Goal: Find specific page/section: Find specific page/section

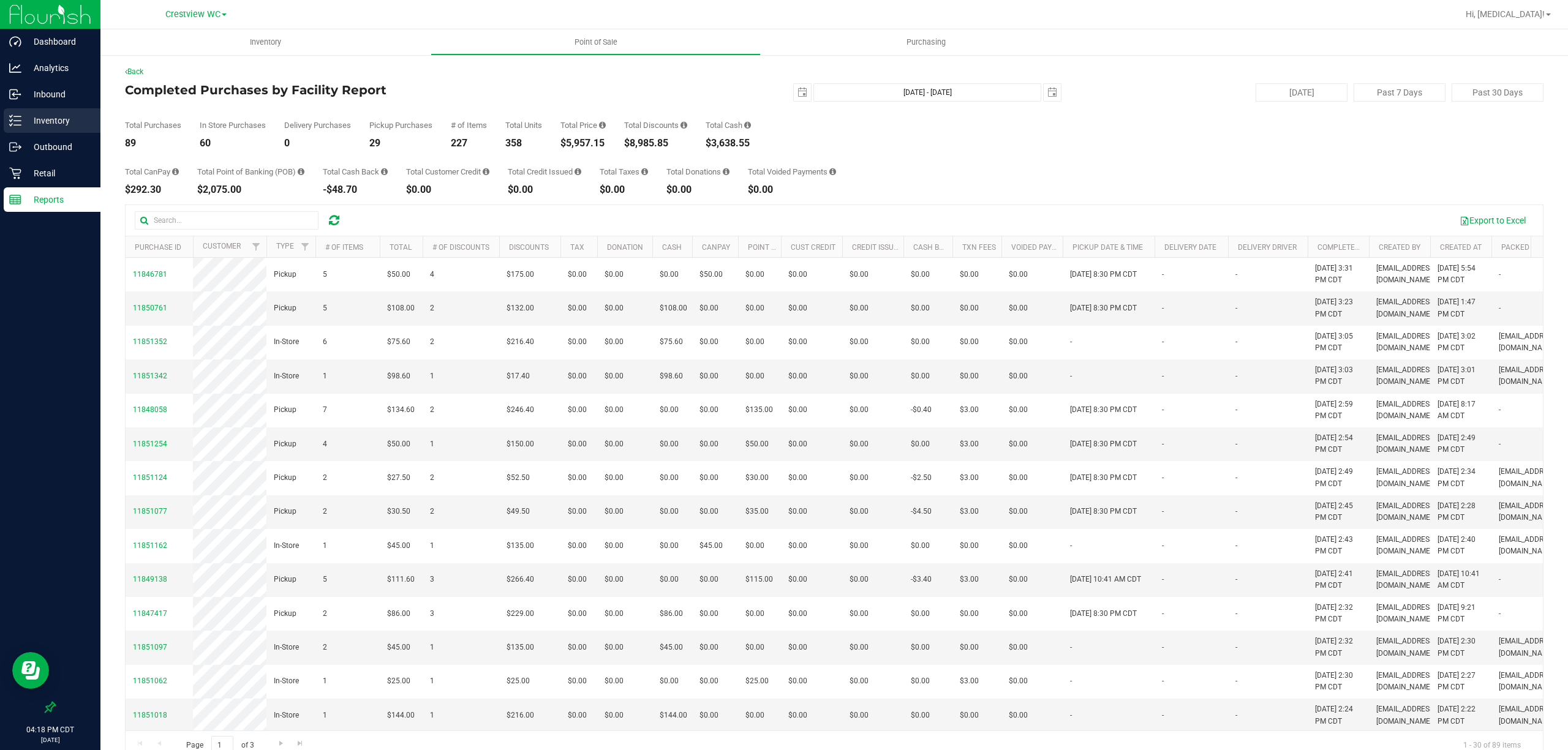
click at [78, 110] on div "Inventory" at bounding box center [52, 120] width 97 height 24
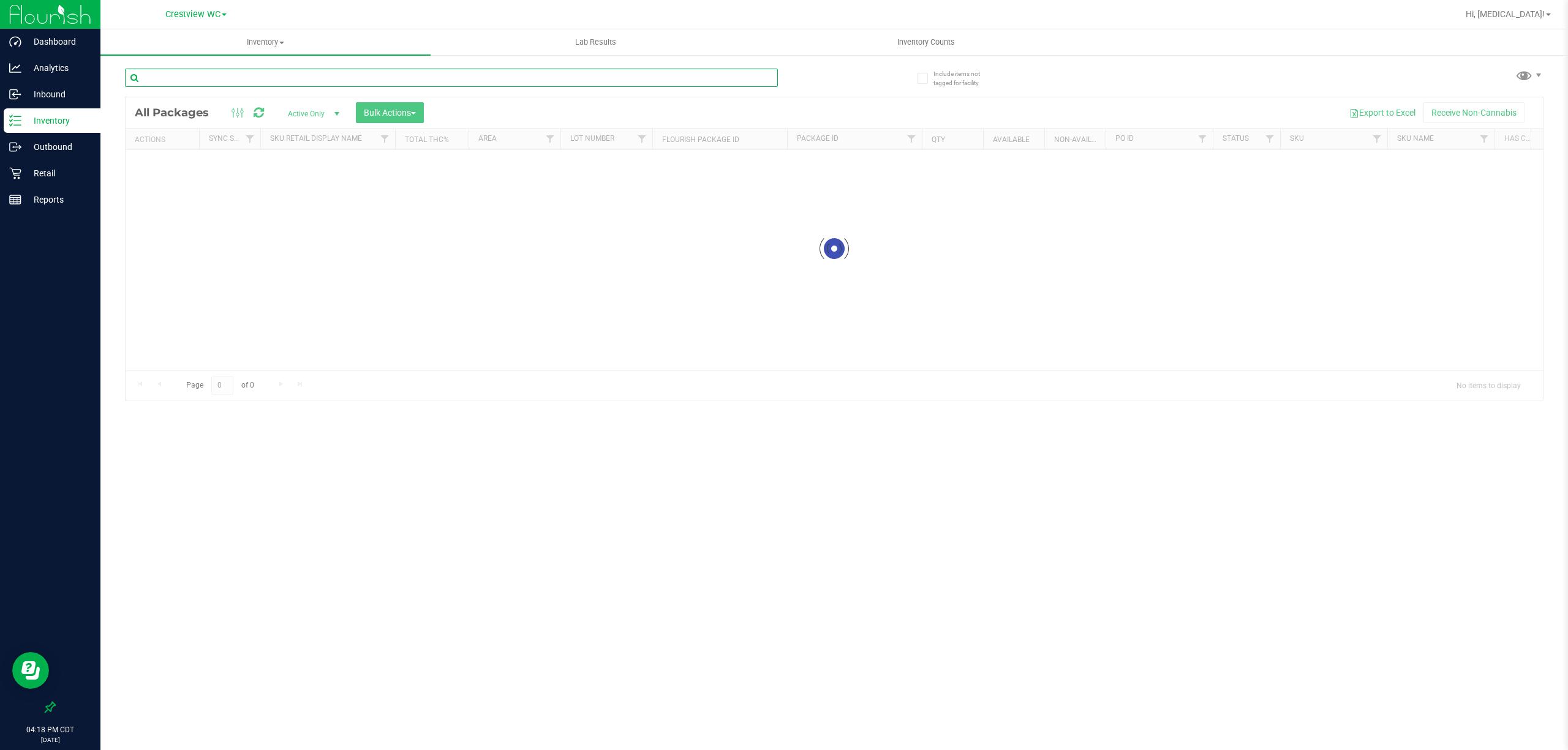
click at [169, 74] on div "Inventory All packages All inventory Waste log Create inventory Lab Results Inv…" at bounding box center [834, 389] width 1468 height 721
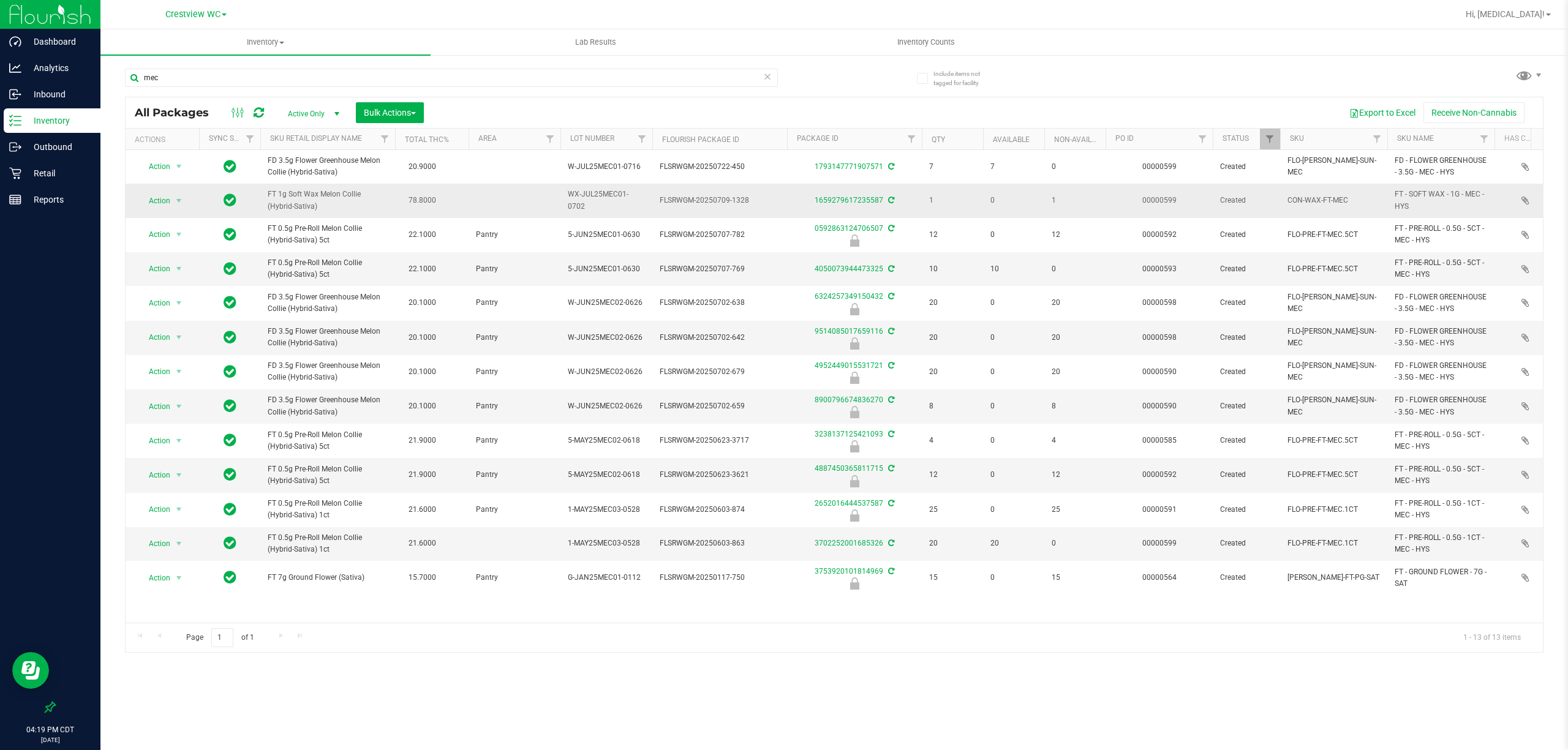
drag, startPoint x: 301, startPoint y: 210, endPoint x: 248, endPoint y: 199, distance: 54.1
click at [248, 199] on tr "Action Action Adjust qty Create package Edit attributes Global inventory Locate…" at bounding box center [1368, 200] width 2487 height 33
copy tr "FT 1g Soft Wax Melon Collie (Hybrid-Sativa)"
click at [296, 81] on input "mec" at bounding box center [452, 77] width 653 height 19
click at [295, 82] on input "mec" at bounding box center [452, 77] width 653 height 19
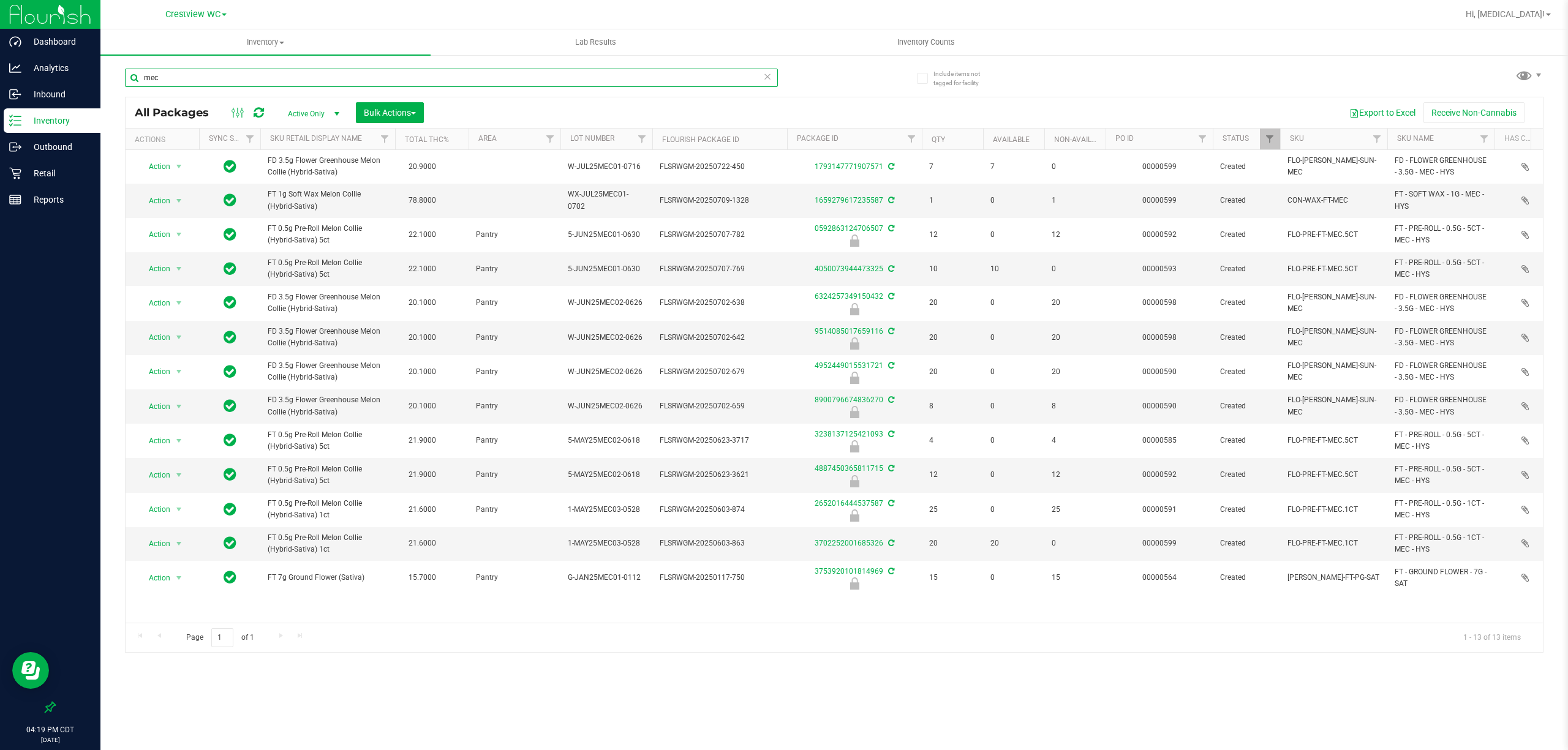
click at [292, 69] on input "mec" at bounding box center [452, 77] width 653 height 19
paste input "FT 1g Soft Wax Melon Collie (Hybrid-Sativa)"
type input "FT 1g Soft Wax Melon Collie (Hybrid-Sativa)"
